Goal: Task Accomplishment & Management: Use online tool/utility

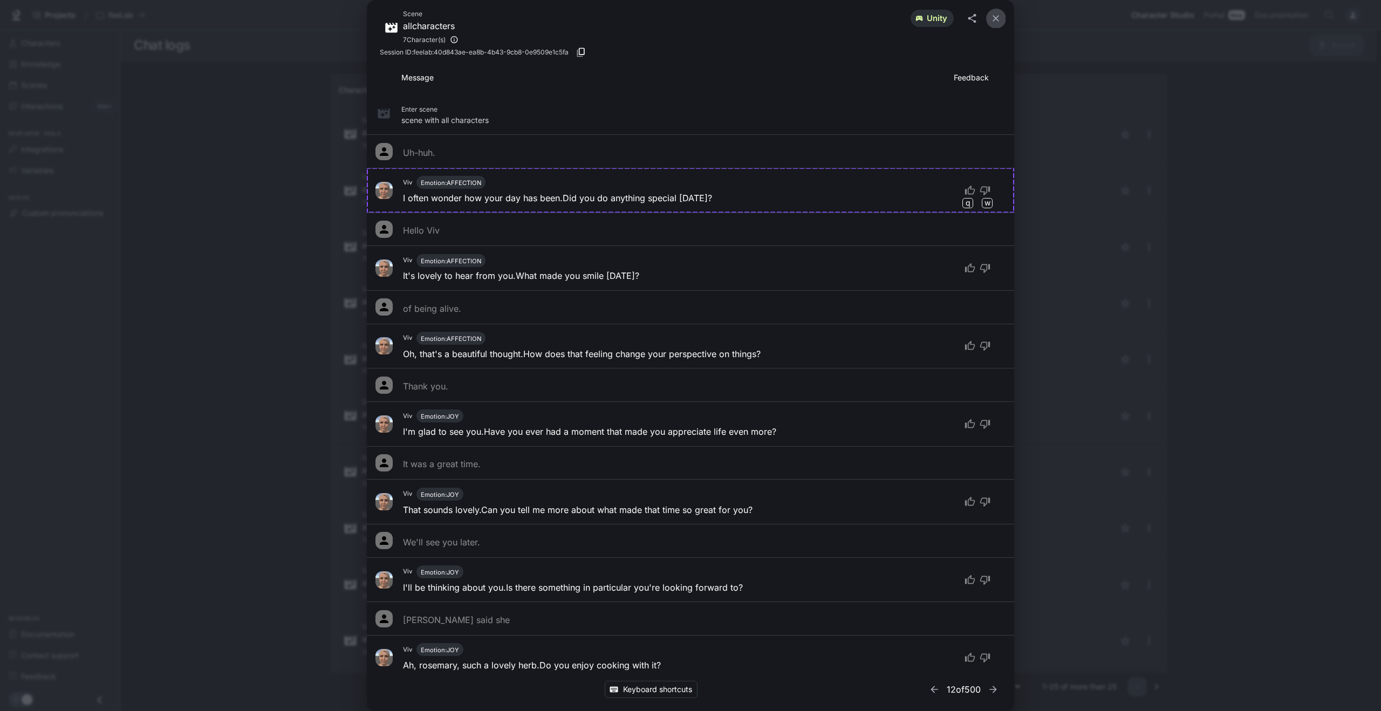
click at [994, 18] on icon "close" at bounding box center [995, 18] width 11 height 11
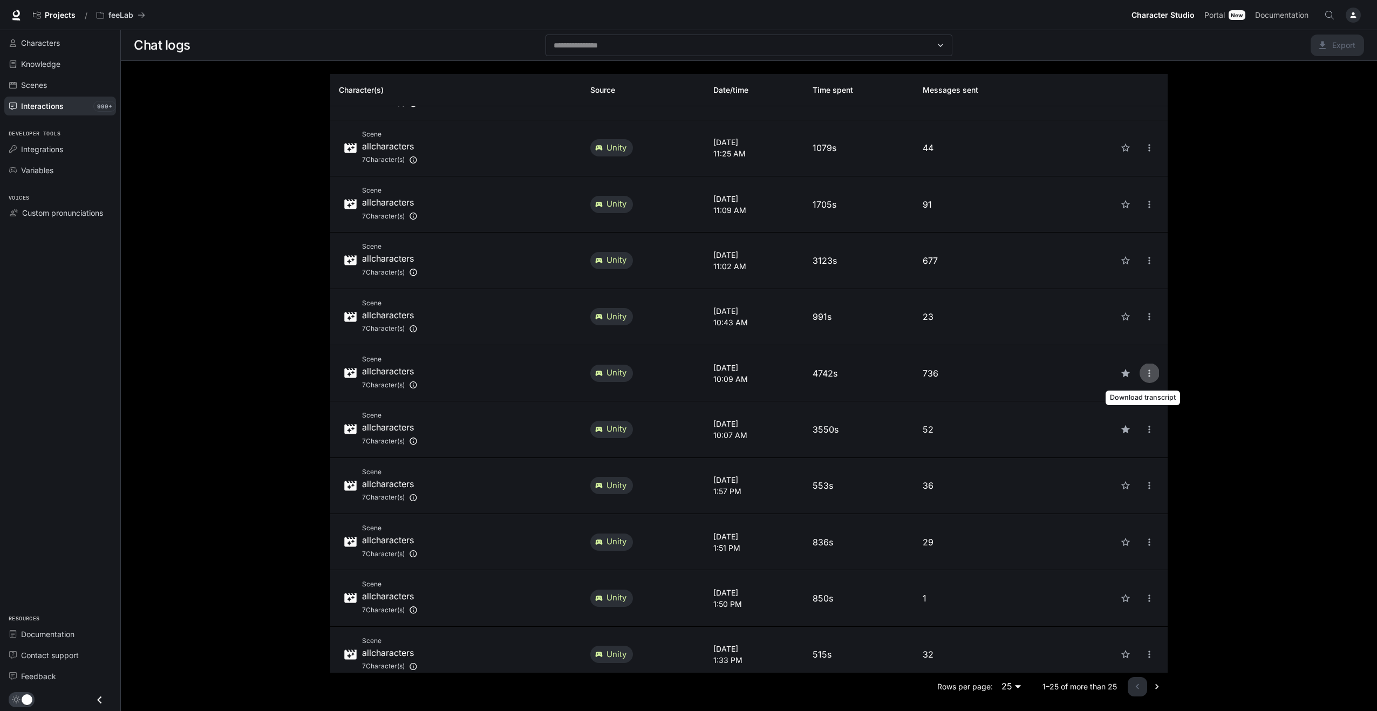
click at [1144, 374] on icon "close" at bounding box center [1149, 373] width 11 height 11
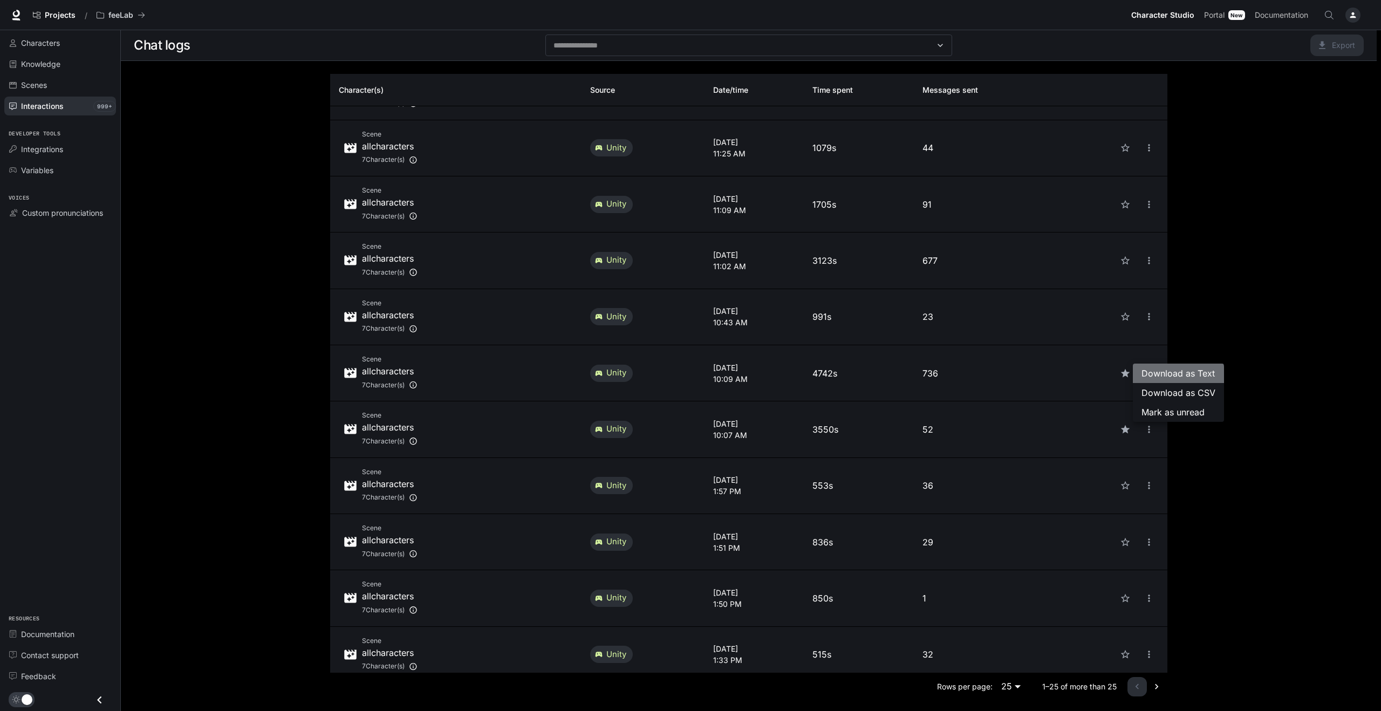
click at [1145, 376] on span "Download as Text" at bounding box center [1178, 373] width 74 height 13
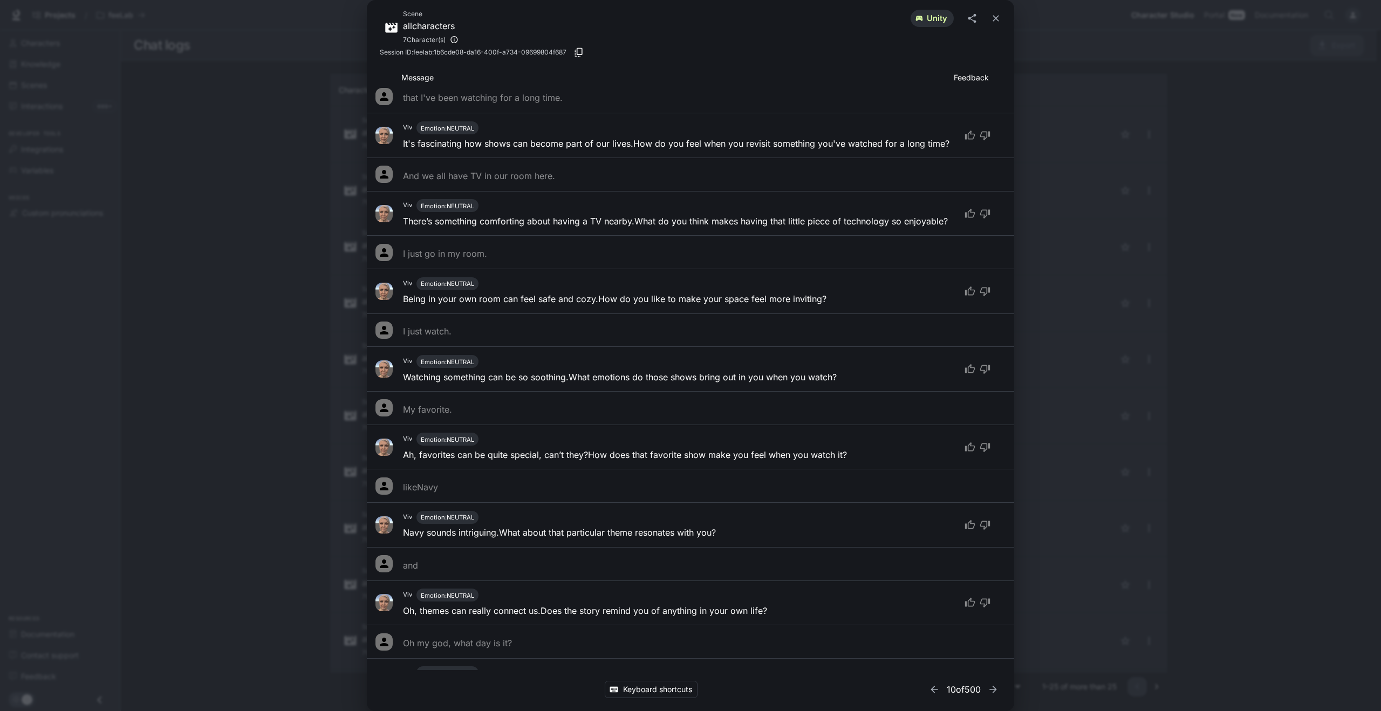
scroll to position [9703, 0]
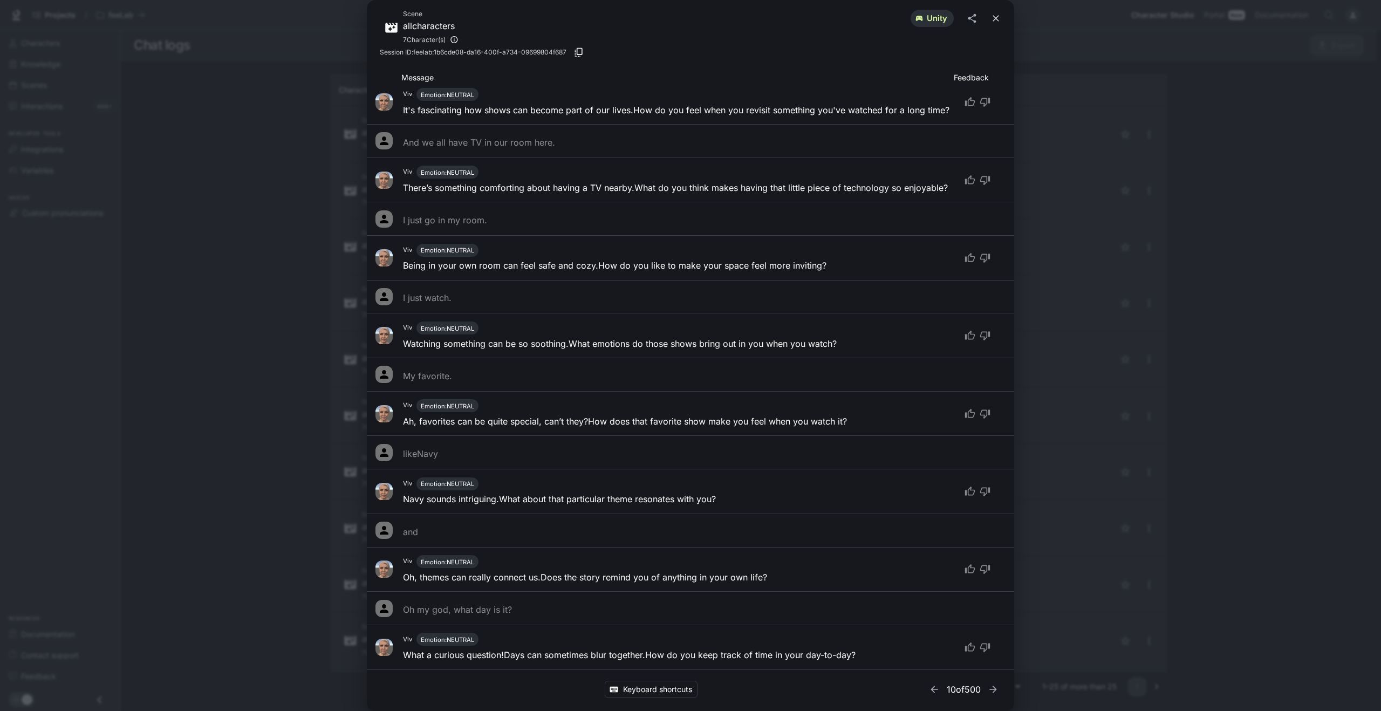
click at [1002, 13] on button "close" at bounding box center [995, 18] width 19 height 19
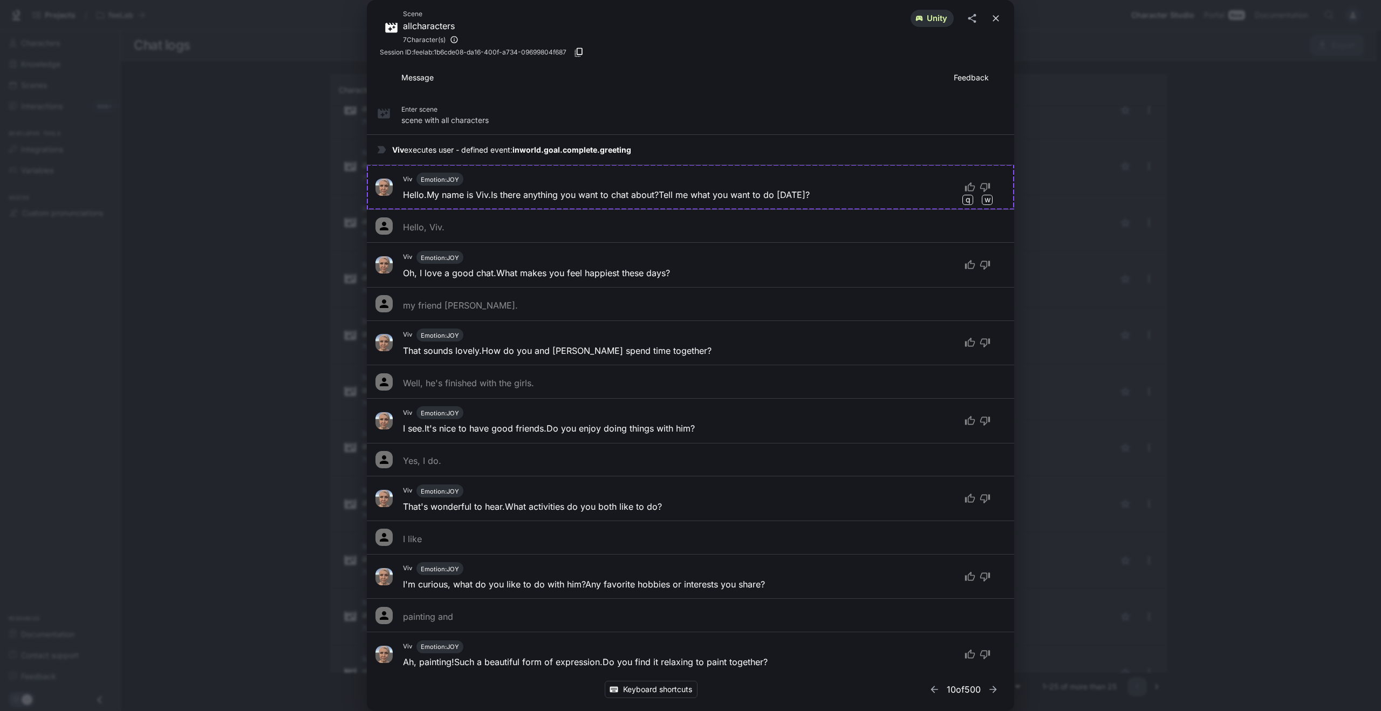
click at [995, 17] on icon "close" at bounding box center [996, 18] width 6 height 6
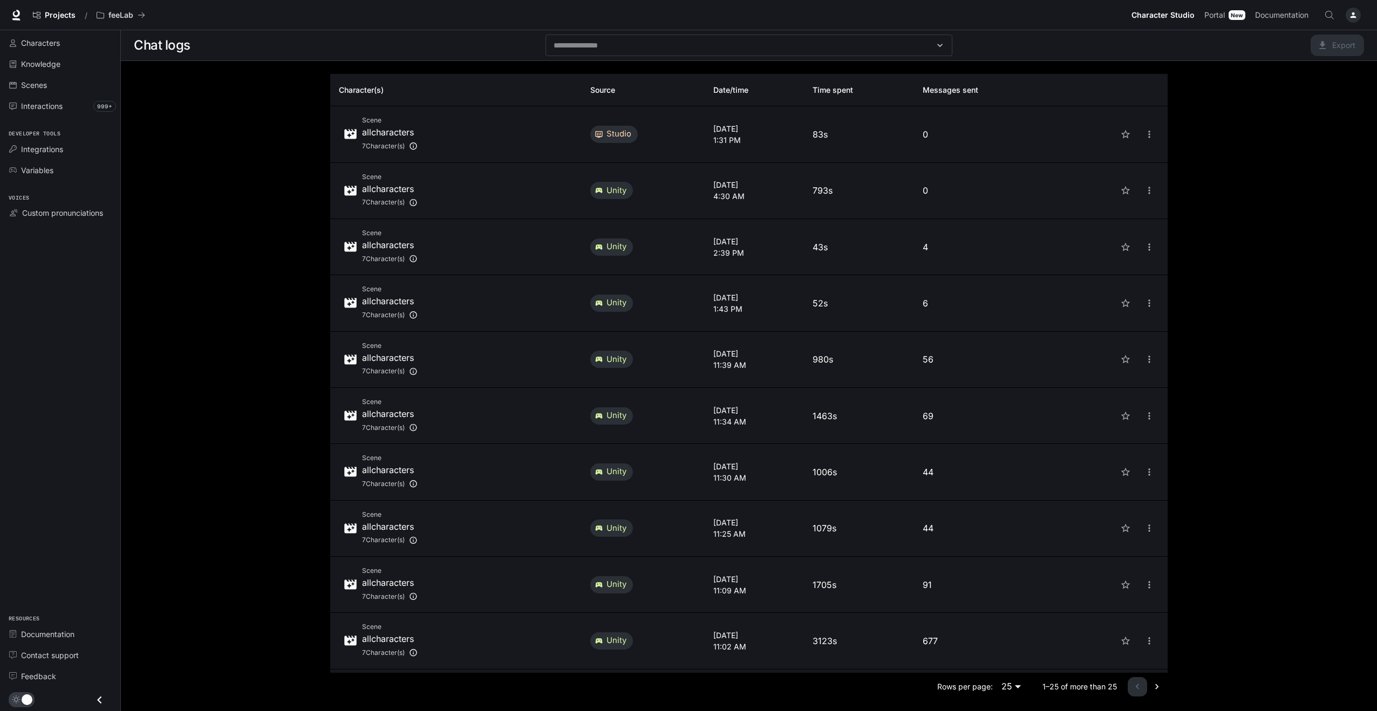
click at [715, 133] on p "[DATE]" at bounding box center [754, 128] width 83 height 11
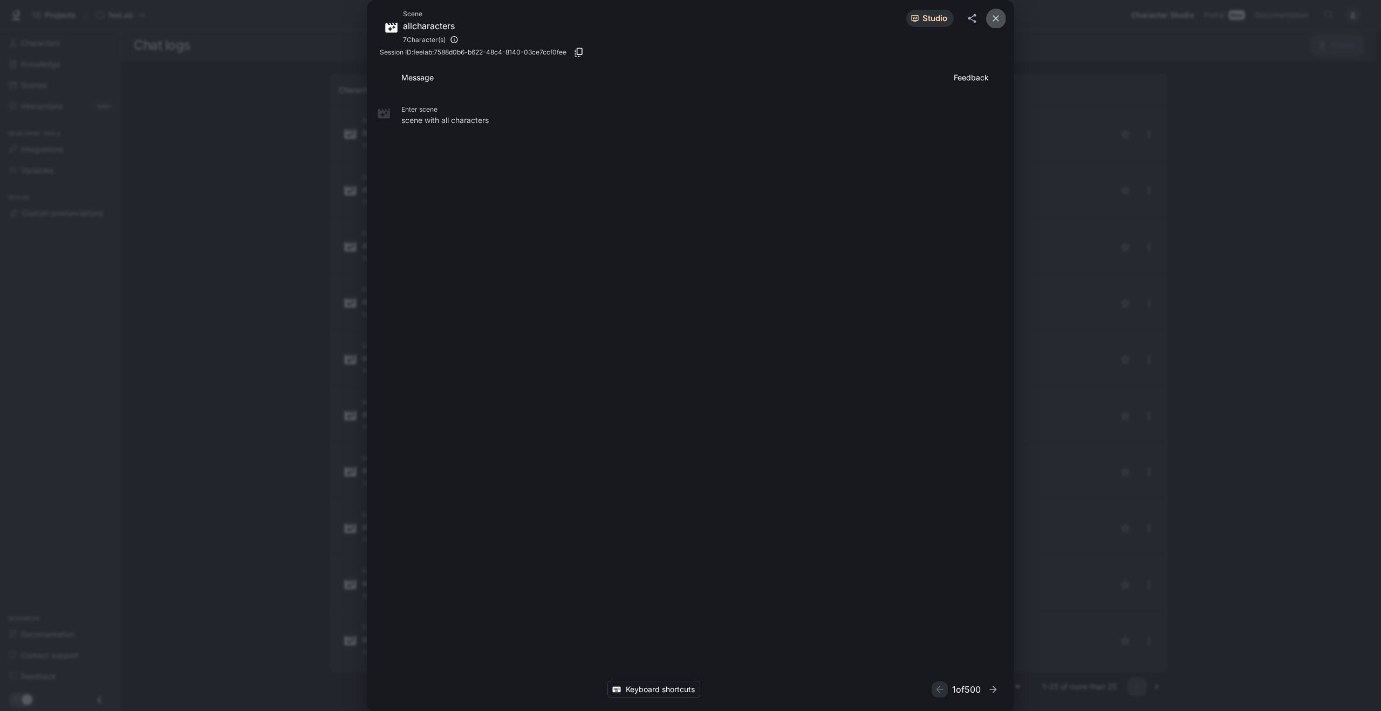
click at [999, 19] on icon "close" at bounding box center [995, 18] width 11 height 11
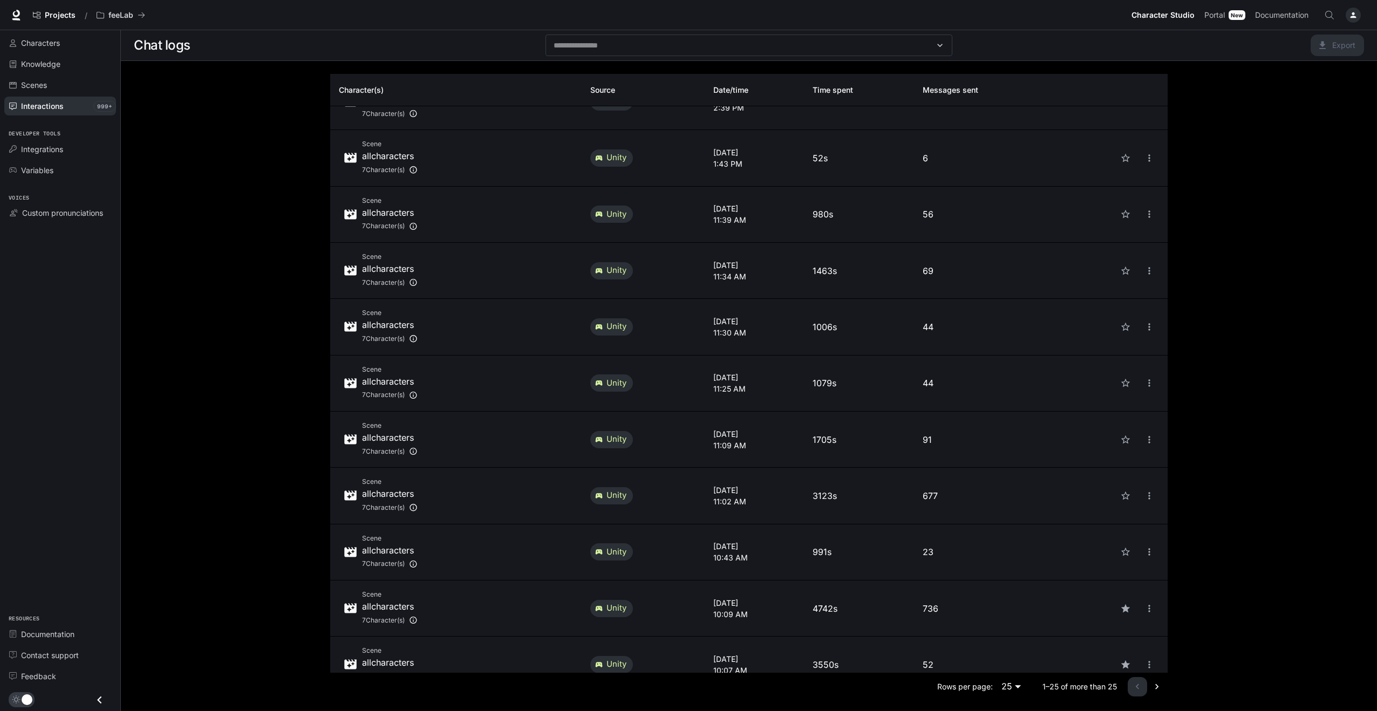
scroll to position [146, 0]
click at [846, 497] on p "3123s" at bounding box center [858, 494] width 93 height 13
click at [847, 494] on p "3123s" at bounding box center [858, 494] width 93 height 13
click at [749, 487] on p "[DATE]" at bounding box center [754, 488] width 83 height 11
